Goal: Task Accomplishment & Management: Manage account settings

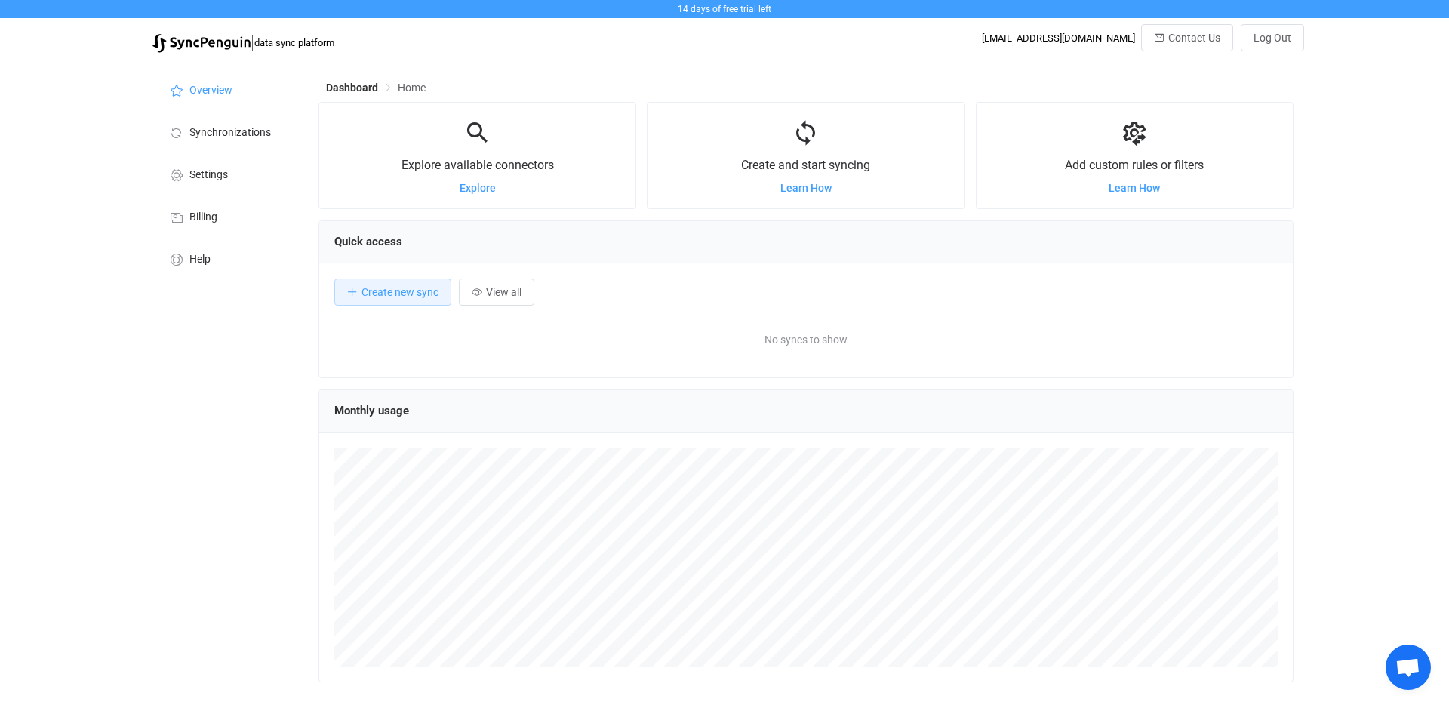
scroll to position [293, 975]
click at [1278, 37] on span "Log Out" at bounding box center [1273, 38] width 38 height 12
